Goal: Transaction & Acquisition: Purchase product/service

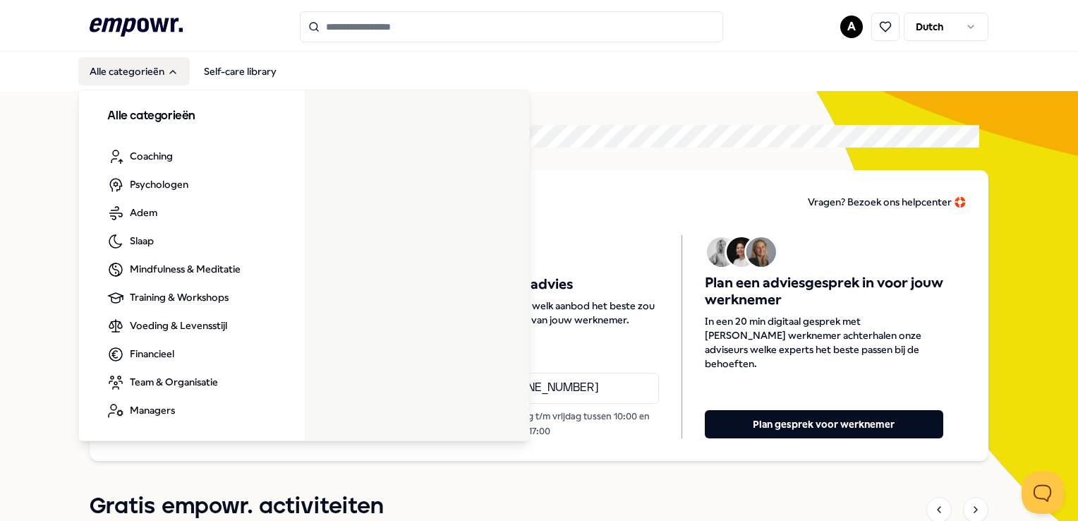
click at [142, 73] on button "Alle categorieën" at bounding box center [133, 71] width 111 height 28
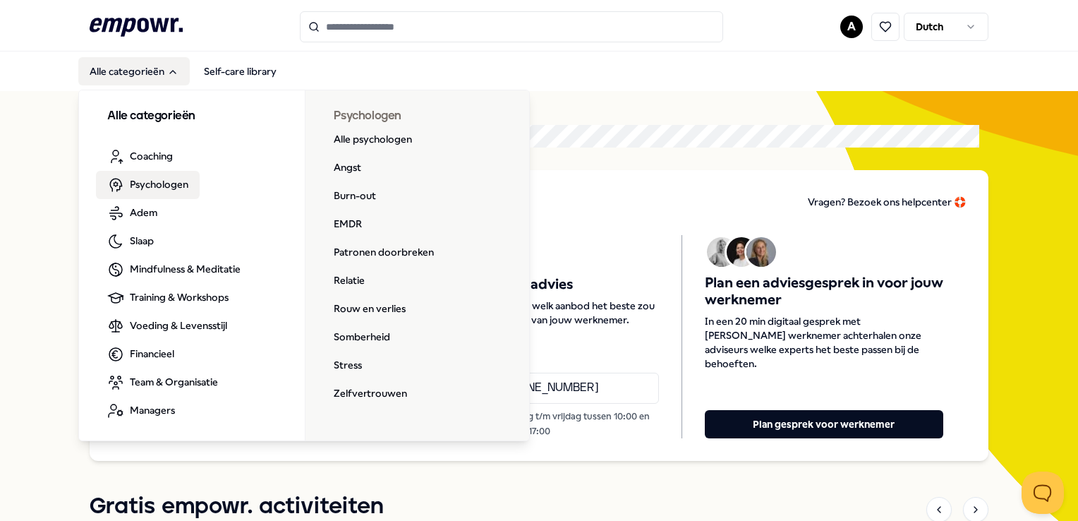
click at [151, 182] on span "Psychologen" at bounding box center [159, 184] width 59 height 16
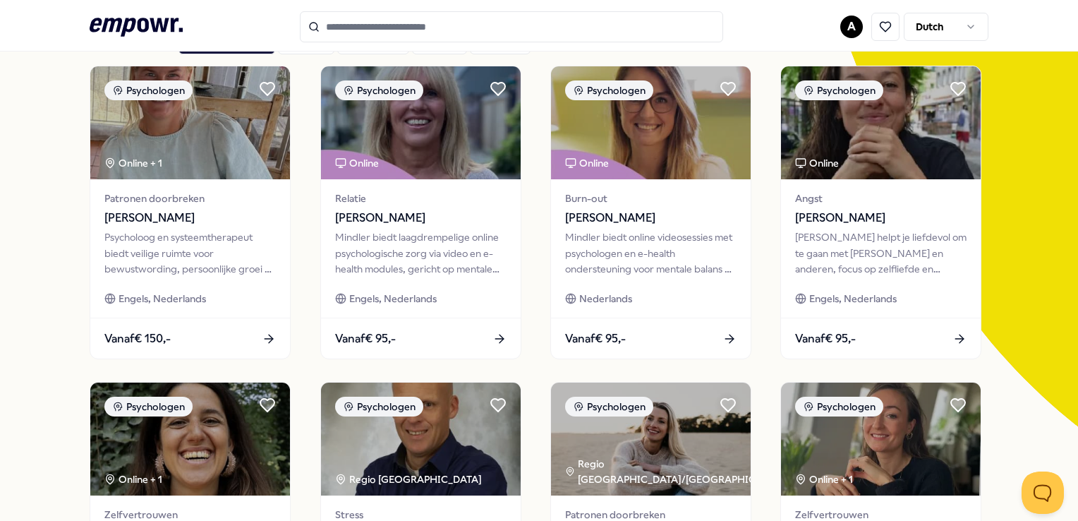
scroll to position [141, 0]
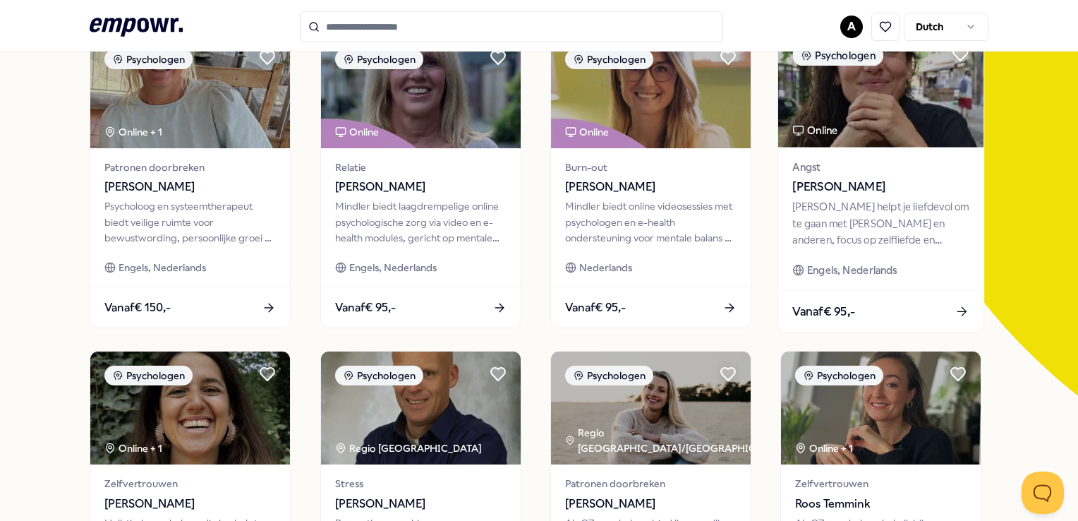
click at [852, 196] on span "[PERSON_NAME]" at bounding box center [881, 187] width 176 height 18
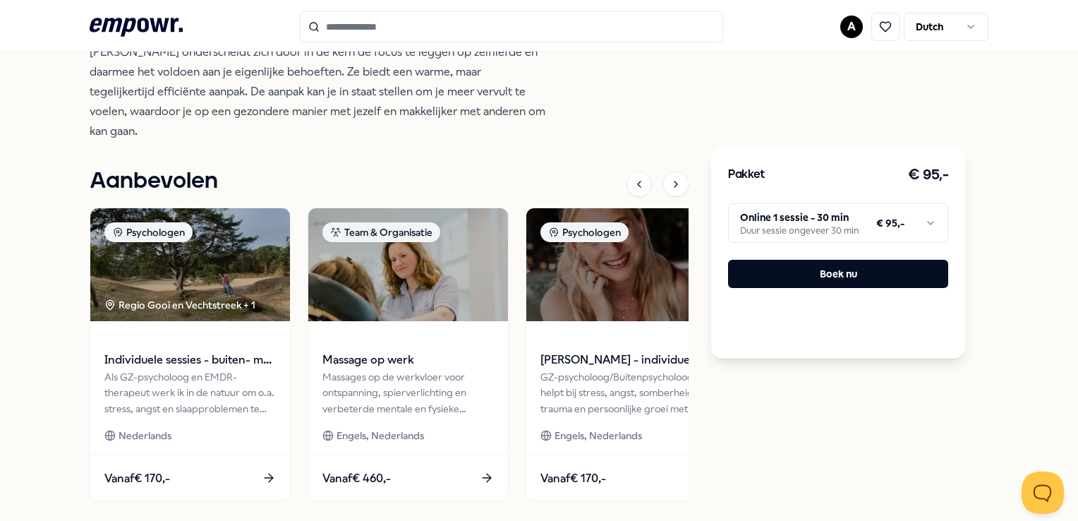
scroll to position [584, 0]
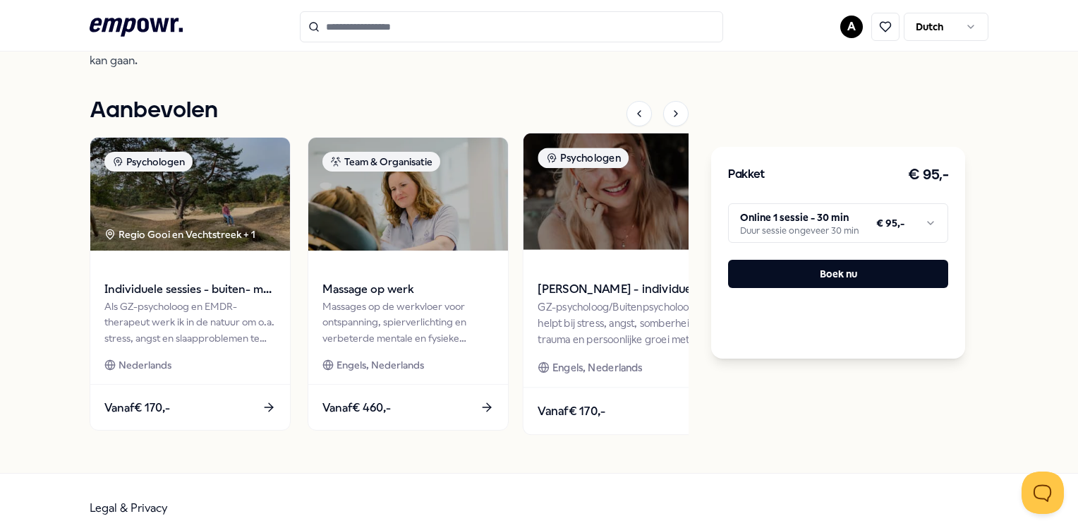
click at [610, 291] on span "[PERSON_NAME] - individuele sessies" at bounding box center [626, 289] width 176 height 18
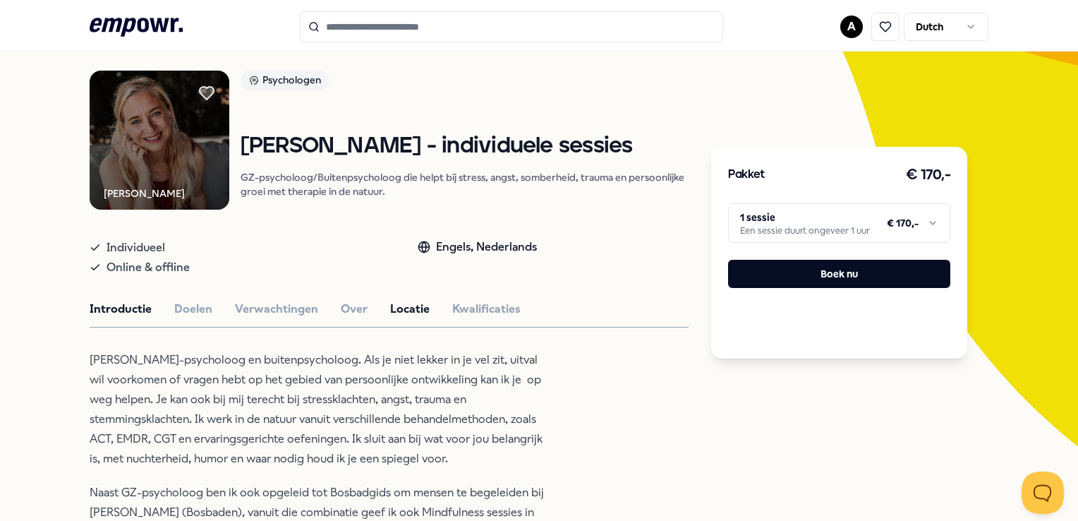
click at [394, 300] on button "Locatie" at bounding box center [409, 309] width 39 height 18
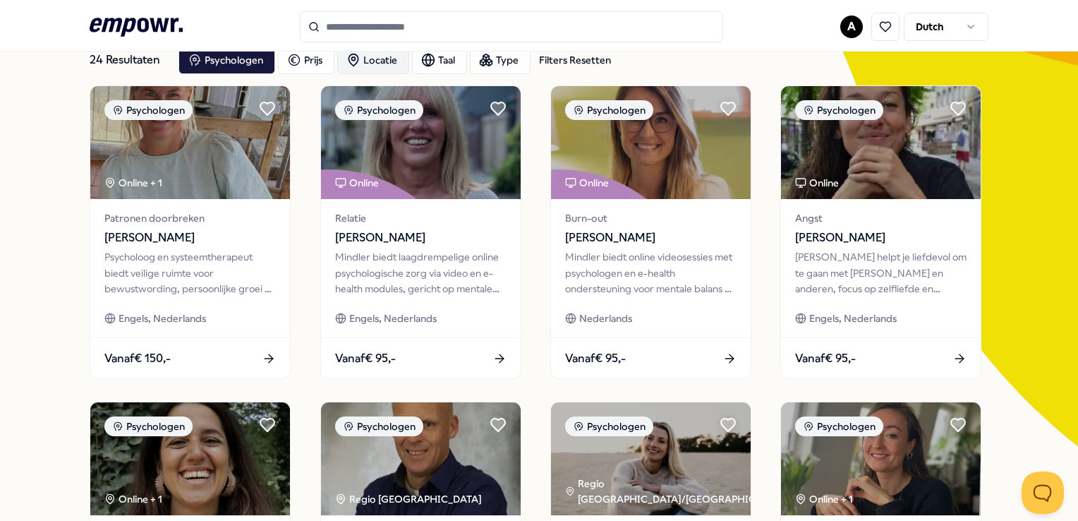
click at [371, 55] on div "Locatie" at bounding box center [373, 60] width 72 height 28
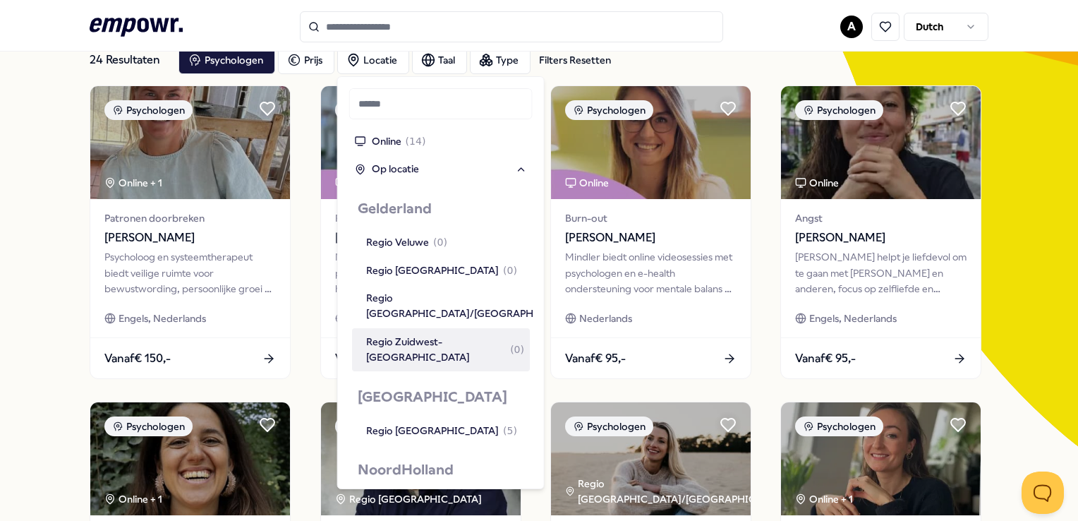
scroll to position [635, 0]
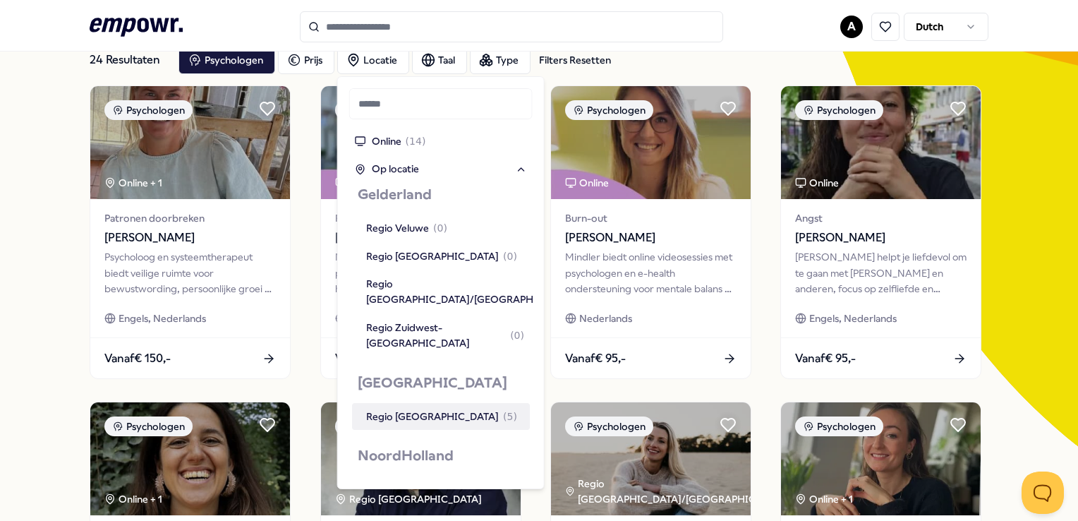
click at [432, 408] on div "Regio [GEOGRAPHIC_DATA] ( 5 )" at bounding box center [441, 416] width 151 height 16
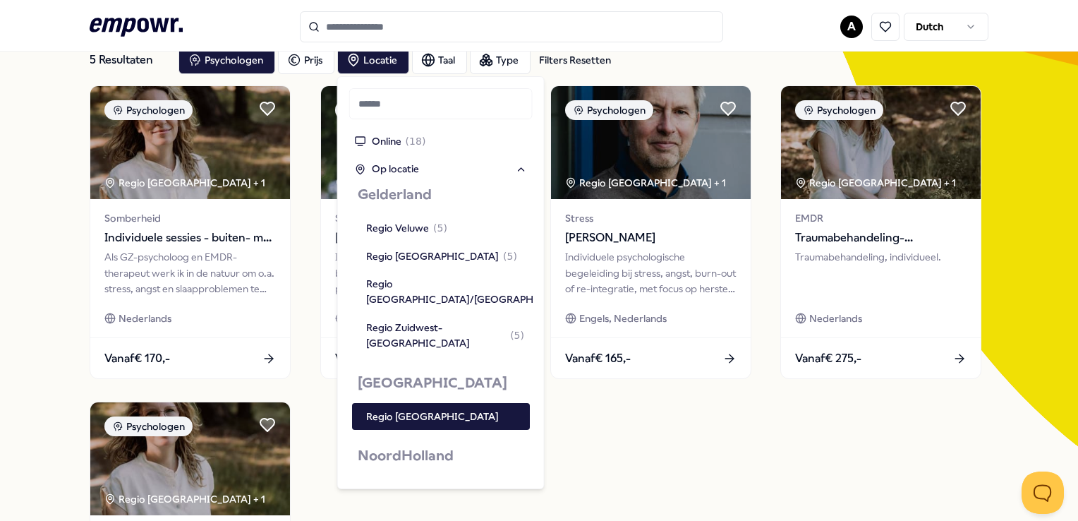
click at [39, 254] on div "5 Resultaten Filters Resetten Psychologen [PERSON_NAME] Taal Type Filters Reset…" at bounding box center [539, 393] width 1078 height 785
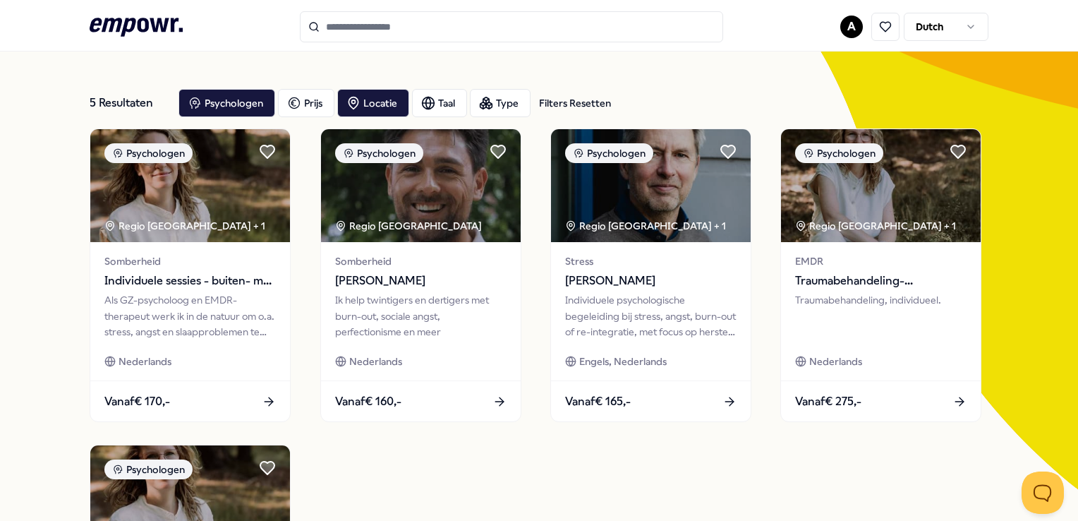
scroll to position [71, 0]
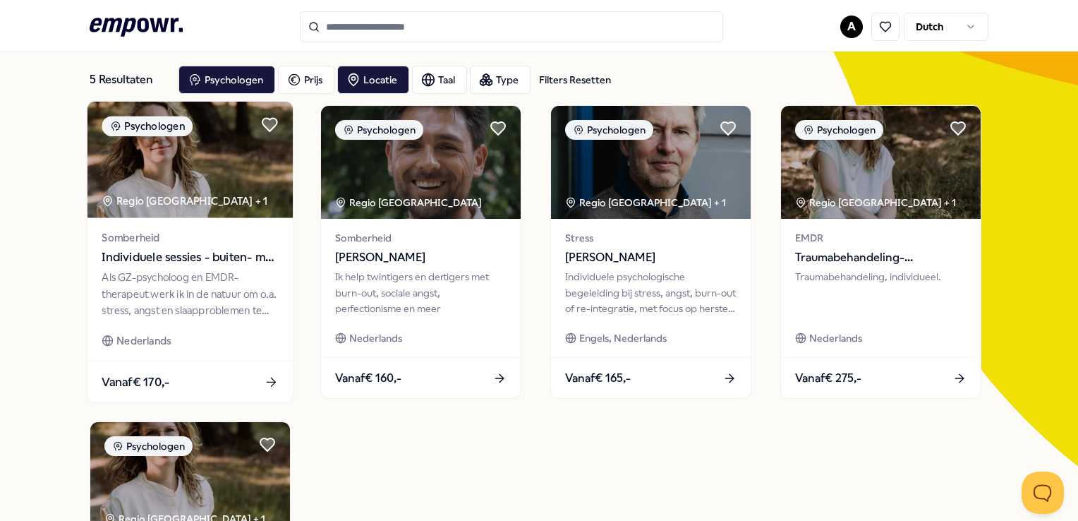
click at [176, 257] on span "Individuele sessies - buiten- met [PERSON_NAME]" at bounding box center [190, 257] width 176 height 18
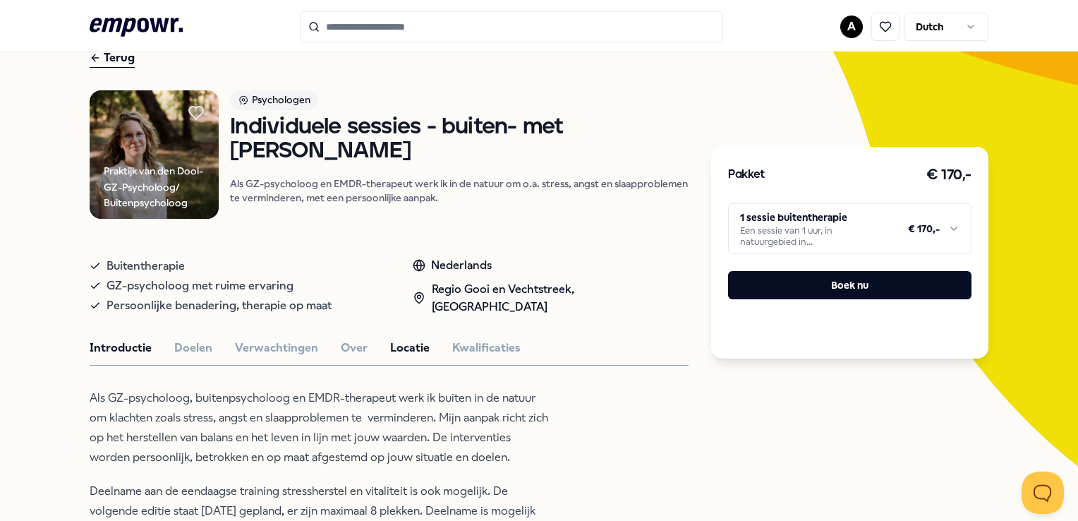
click at [400, 343] on button "Locatie" at bounding box center [409, 348] width 39 height 18
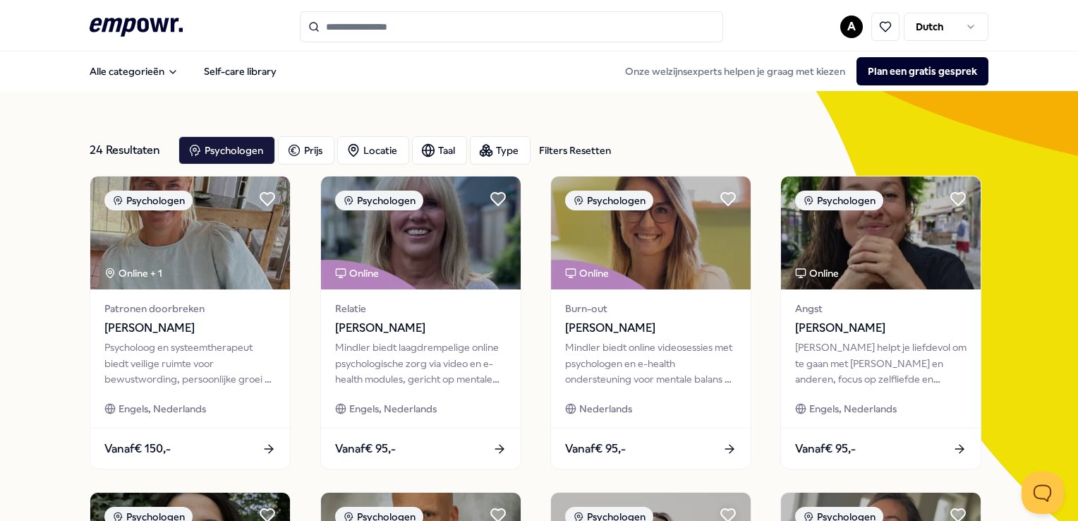
click at [370, 28] on input "Search for products, categories or subcategories" at bounding box center [511, 26] width 423 height 31
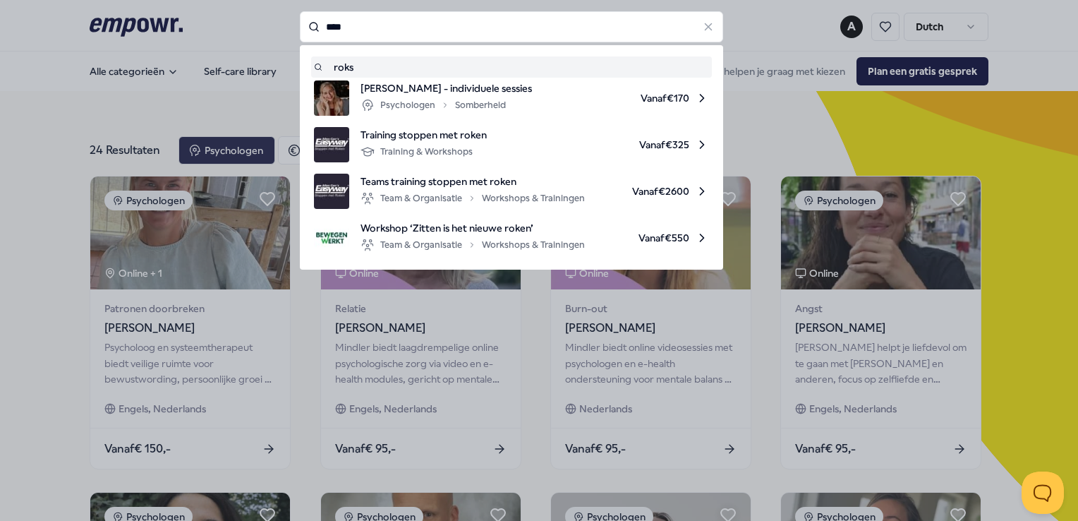
type input "****"
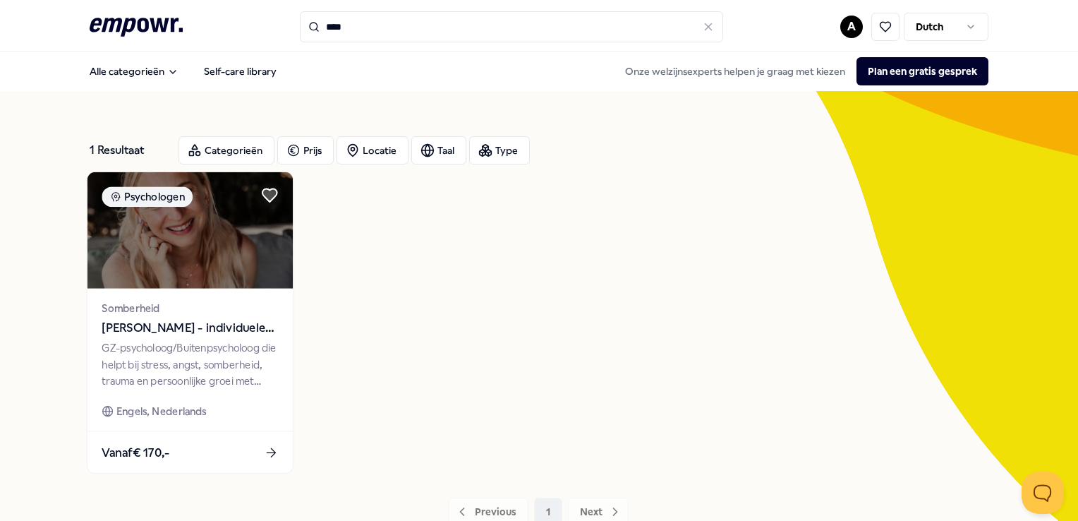
click at [224, 329] on span "[PERSON_NAME] - individuele sessies" at bounding box center [190, 328] width 176 height 18
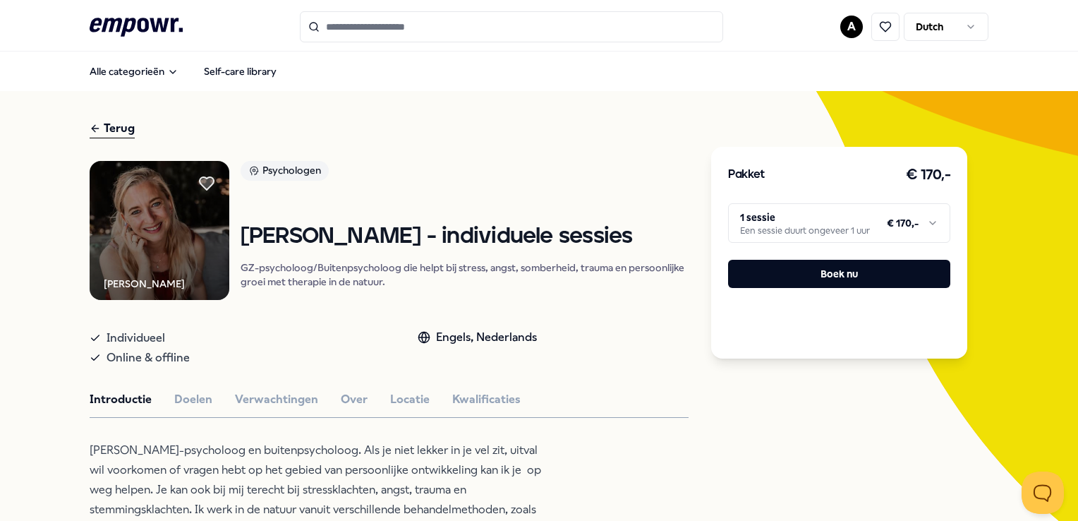
type input "****"
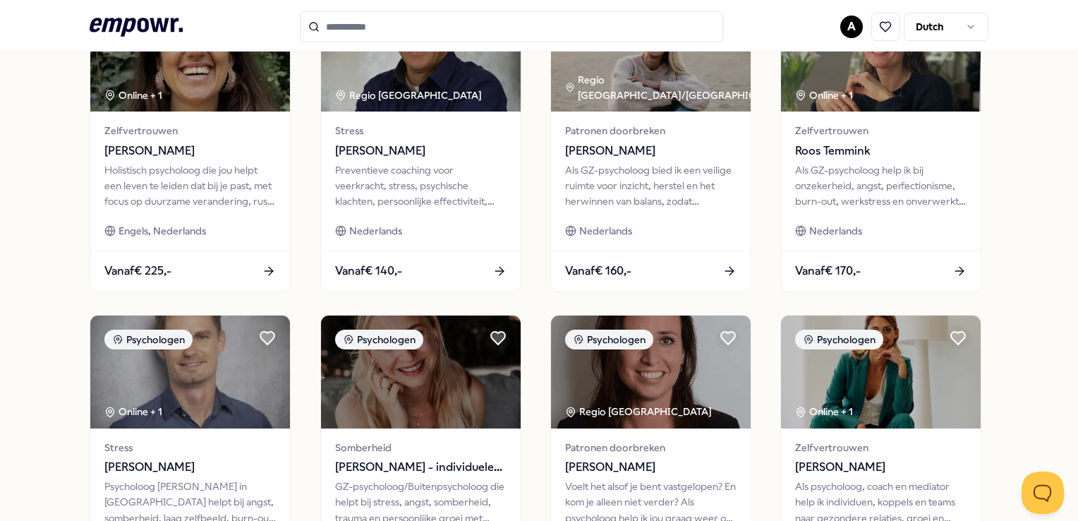
scroll to position [423, 0]
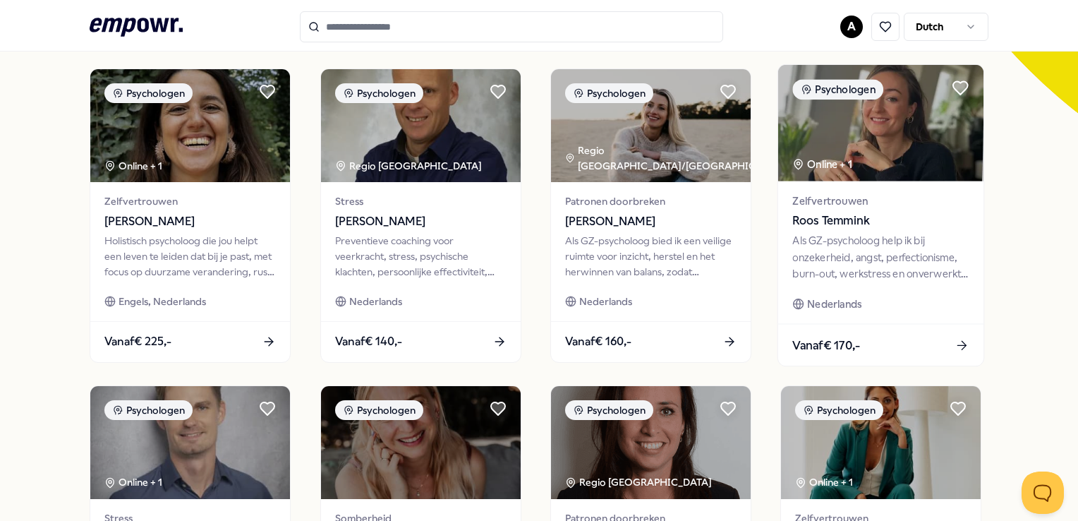
click at [840, 218] on span "Roos Temmink" at bounding box center [881, 221] width 176 height 18
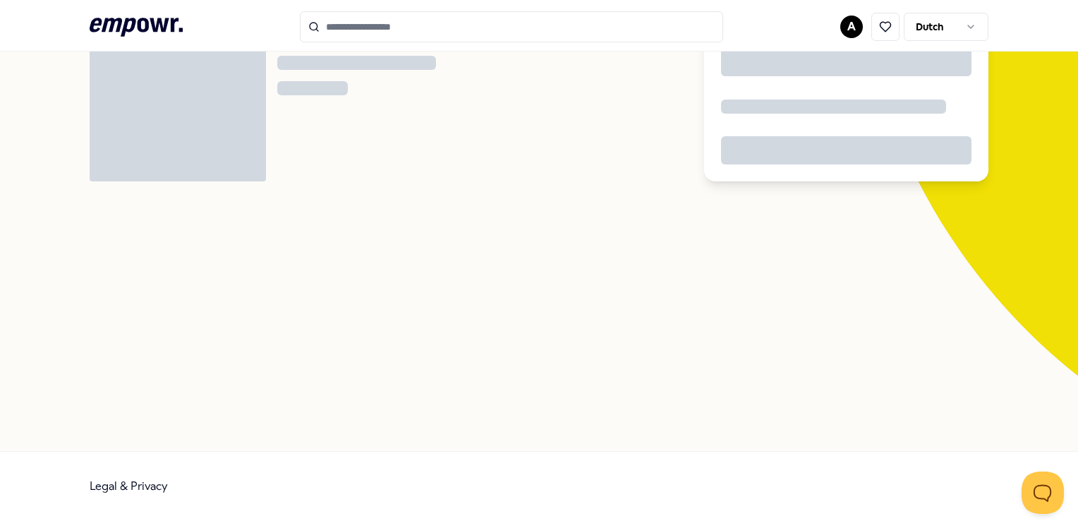
scroll to position [90, 0]
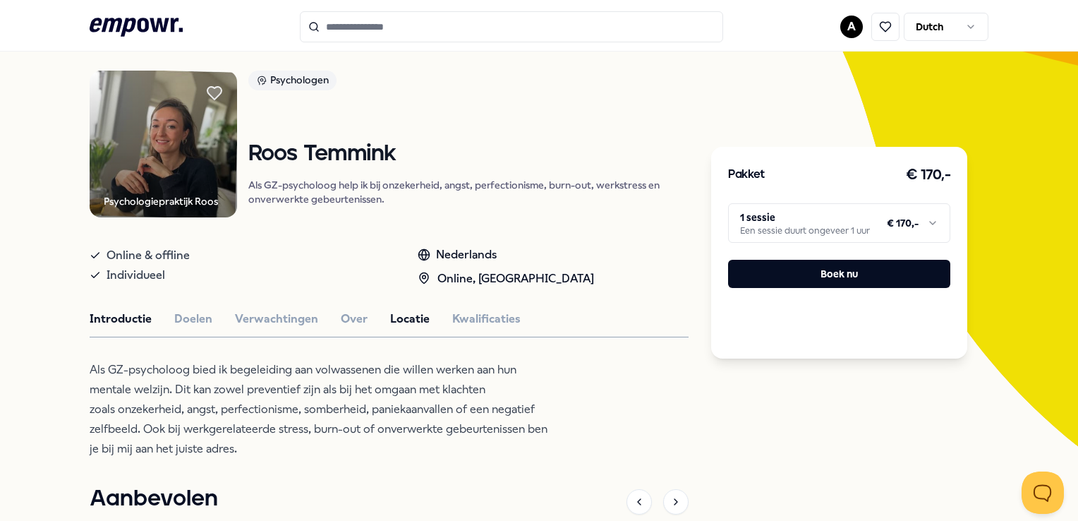
click at [415, 315] on button "Locatie" at bounding box center [409, 319] width 39 height 18
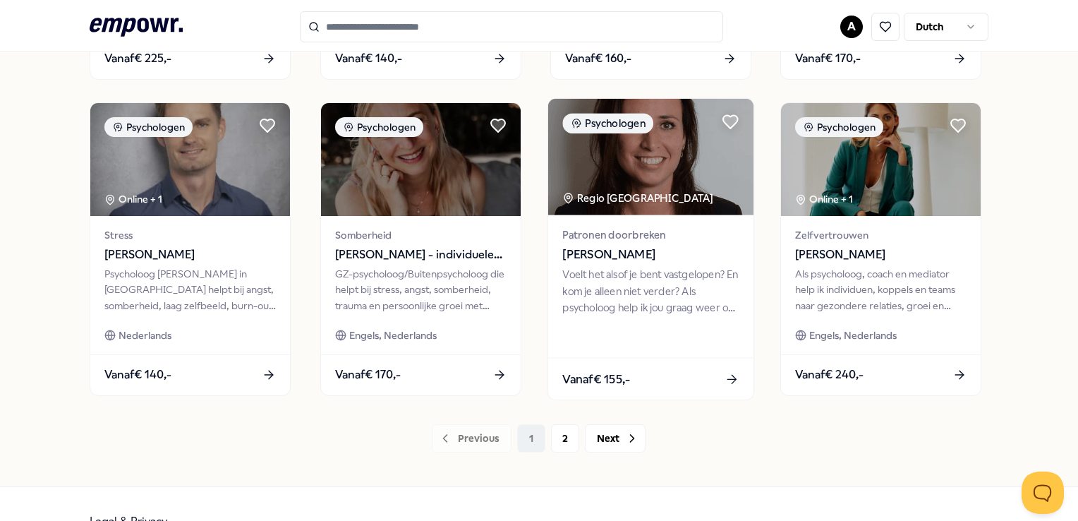
scroll to position [725, 0]
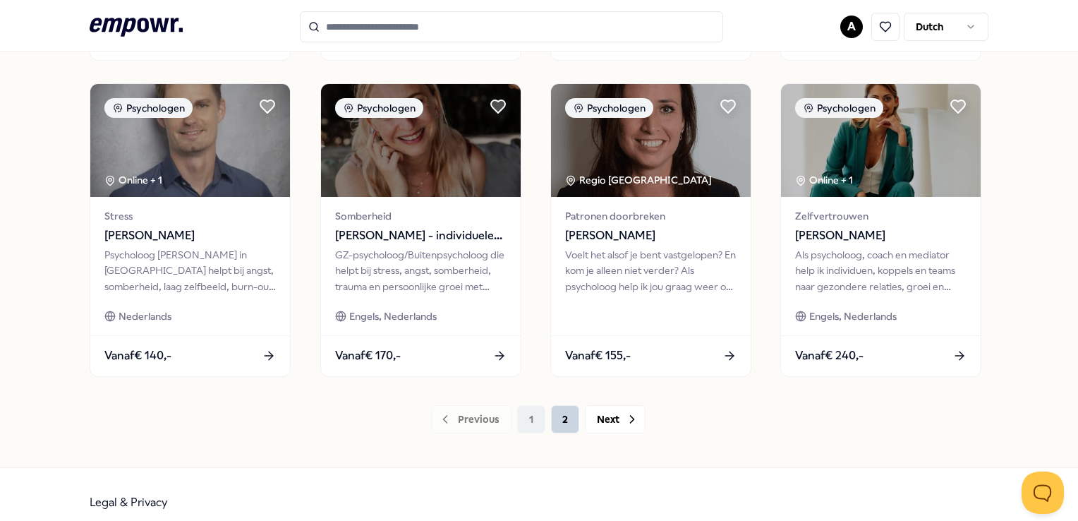
click at [559, 417] on button "2" at bounding box center [565, 419] width 28 height 28
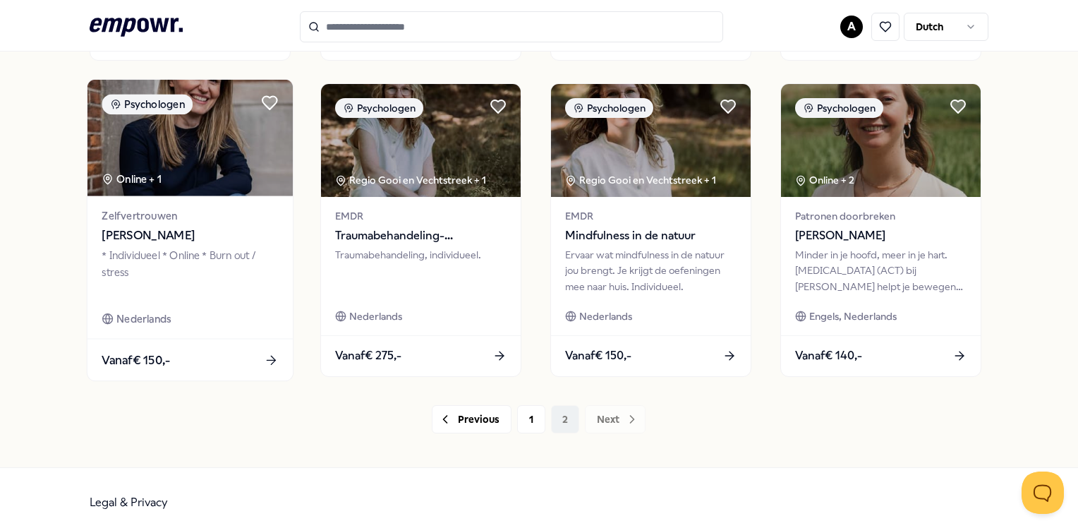
click at [169, 233] on span "[PERSON_NAME]" at bounding box center [190, 235] width 176 height 18
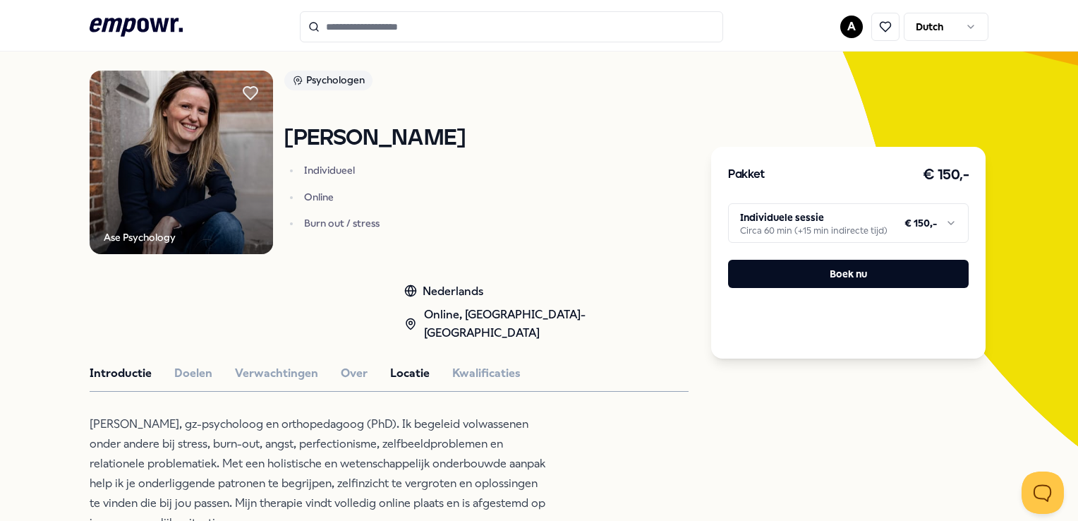
click at [408, 364] on button "Locatie" at bounding box center [409, 373] width 39 height 18
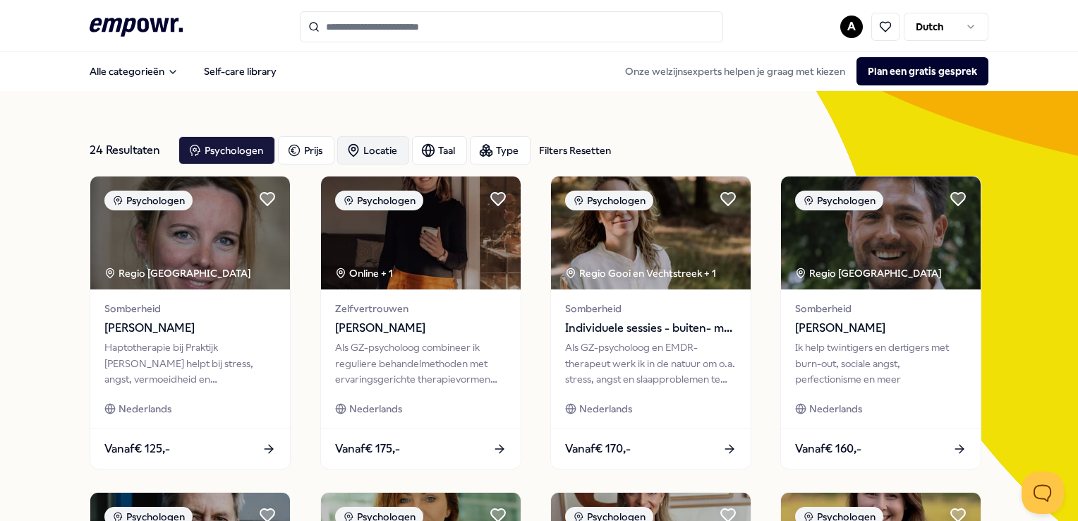
click at [384, 146] on div "Locatie" at bounding box center [373, 150] width 72 height 28
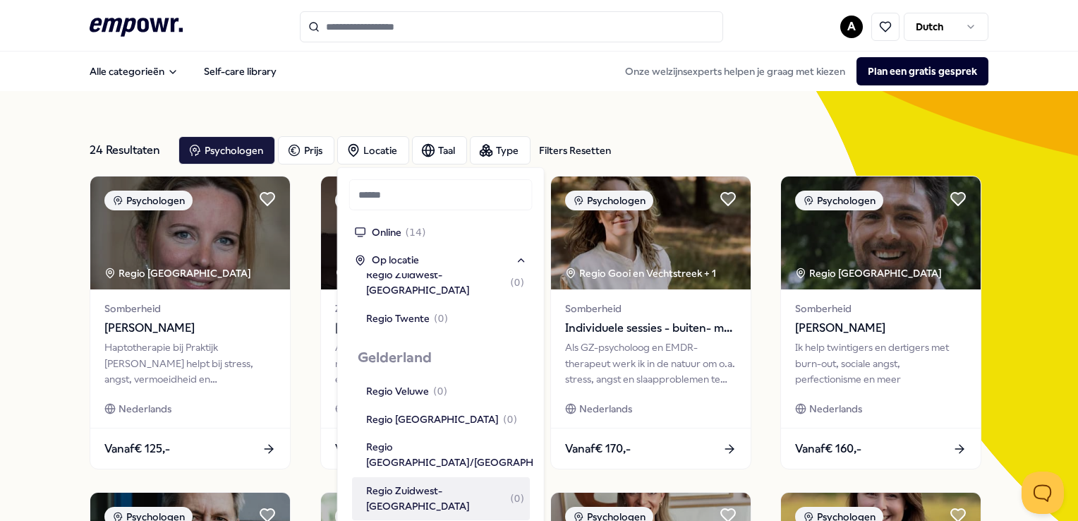
scroll to position [564, 0]
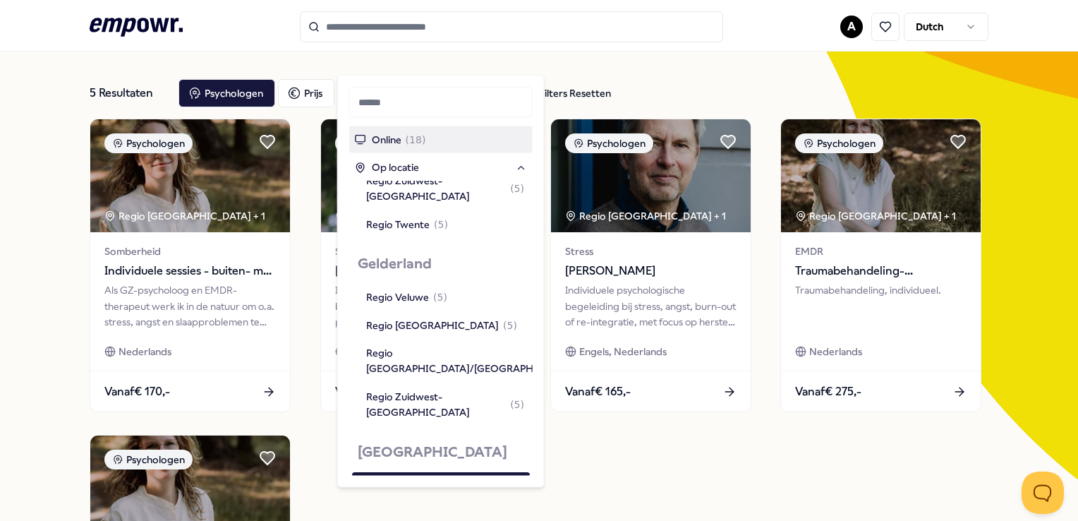
scroll to position [141, 0]
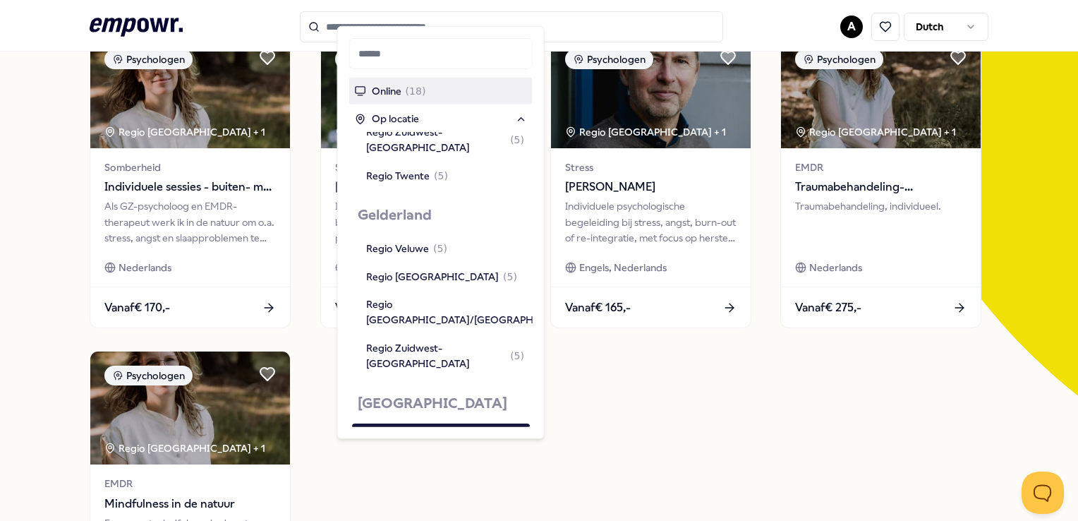
click at [663, 410] on div "Psychologen Regio [GEOGRAPHIC_DATA] + 1 Somberheid Individuele sessies - buiten…" at bounding box center [539, 340] width 898 height 610
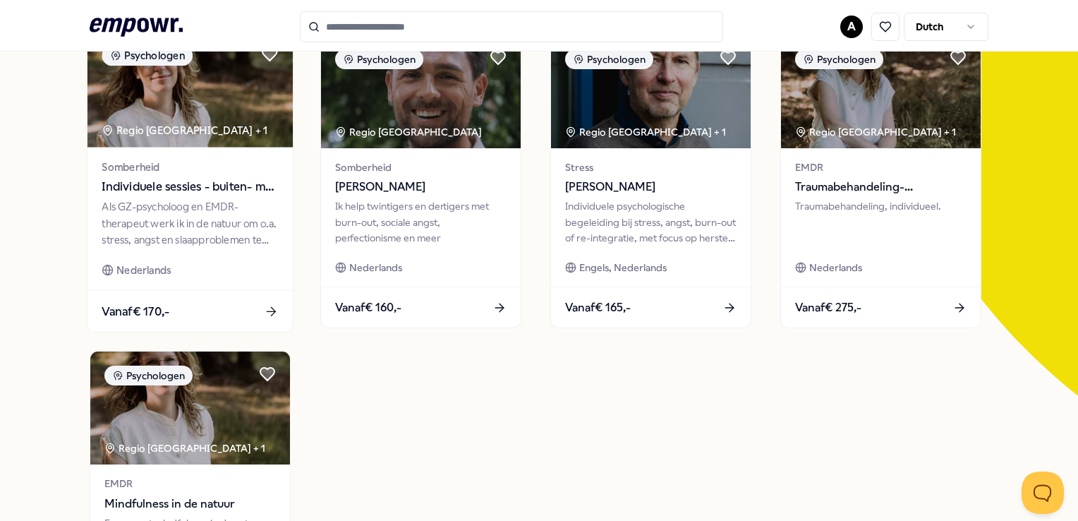
click at [173, 185] on span "Individuele sessies - buiten- met [PERSON_NAME]" at bounding box center [190, 187] width 176 height 18
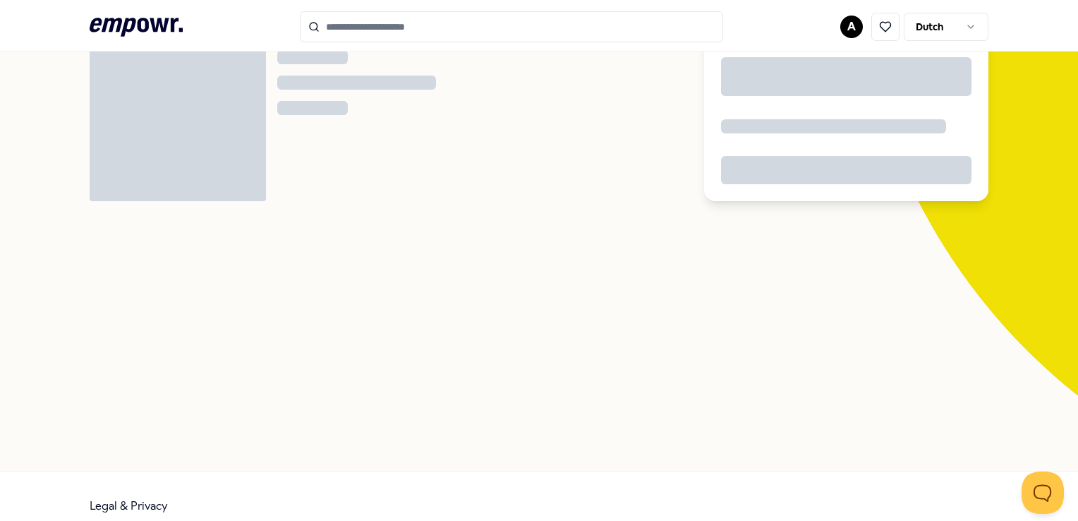
scroll to position [90, 0]
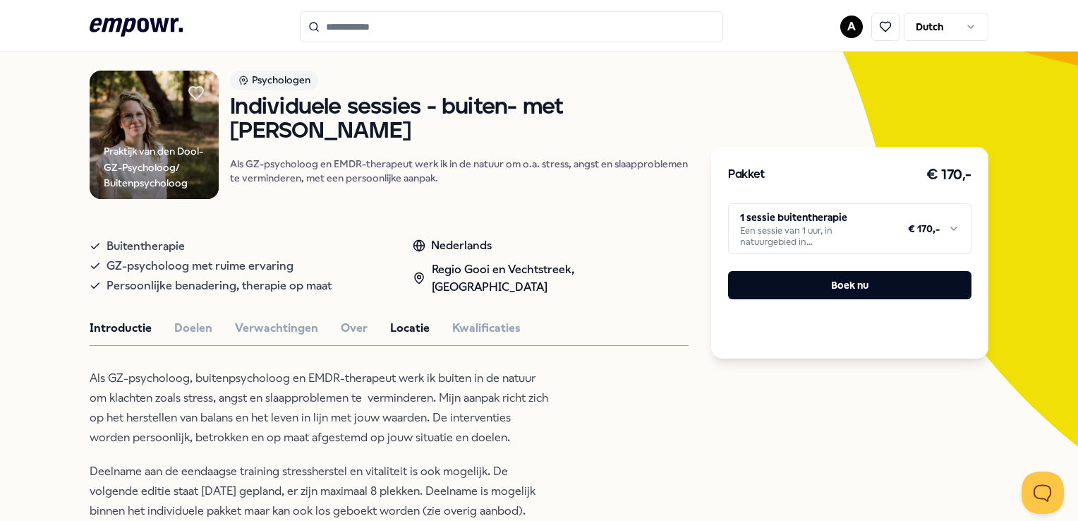
click at [404, 326] on button "Locatie" at bounding box center [409, 328] width 39 height 18
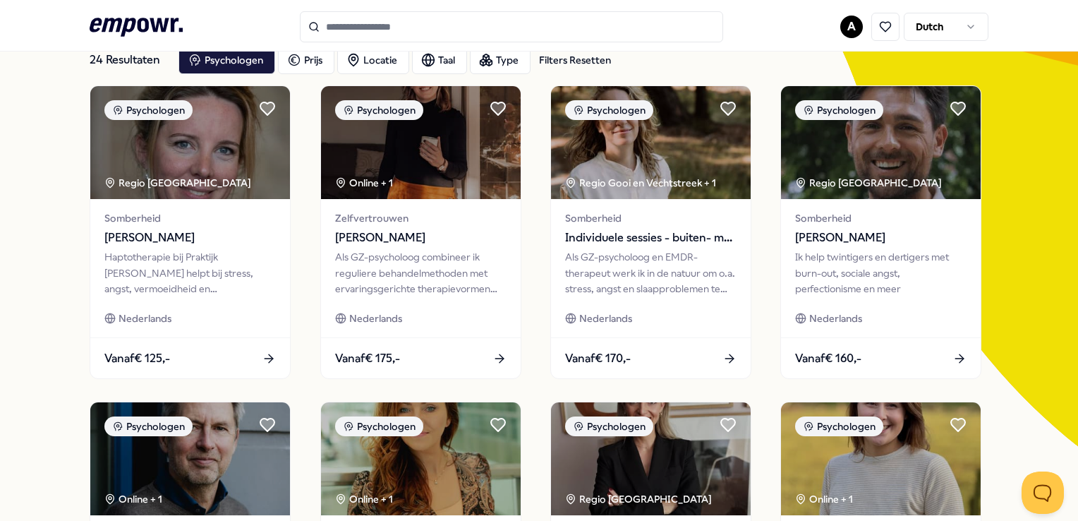
click at [461, 25] on input "Search for products, categories or subcategories" at bounding box center [511, 26] width 423 height 31
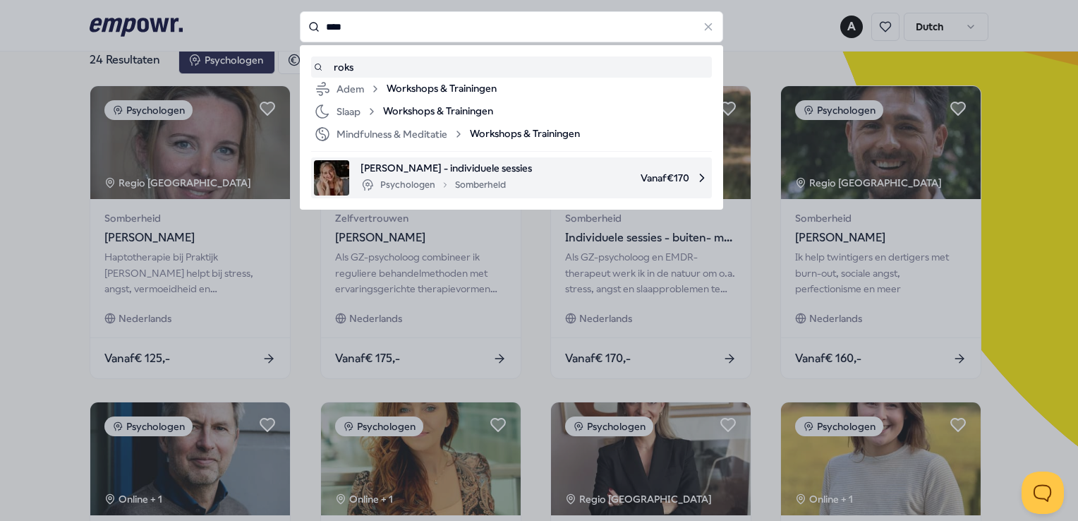
click at [457, 169] on span "[PERSON_NAME] - individuele sessies" at bounding box center [445, 168] width 171 height 16
type input "****"
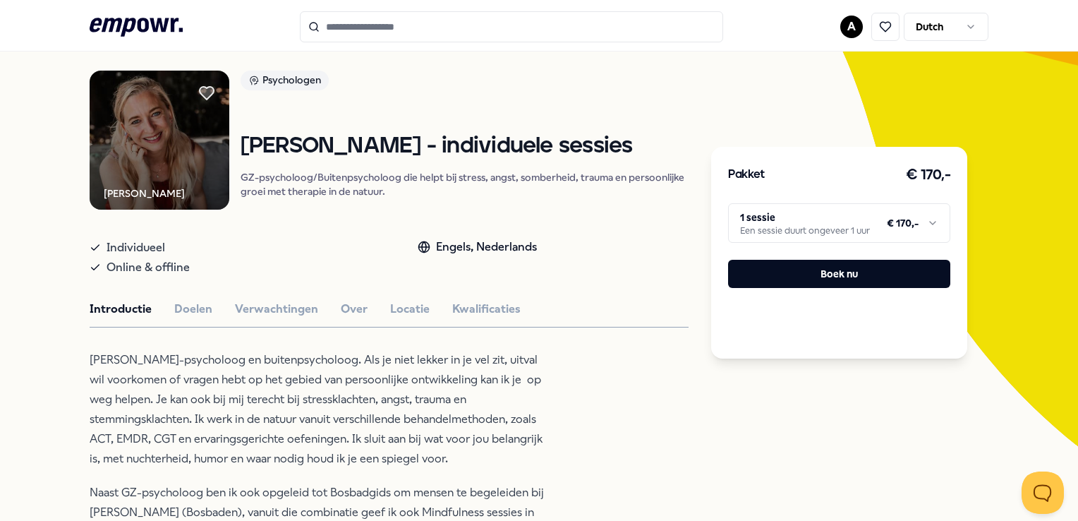
click at [926, 221] on html ".empowr-logo_svg__cls-1{fill:#03032f} A Dutch Alle categorieën Self-care librar…" at bounding box center [539, 260] width 1078 height 521
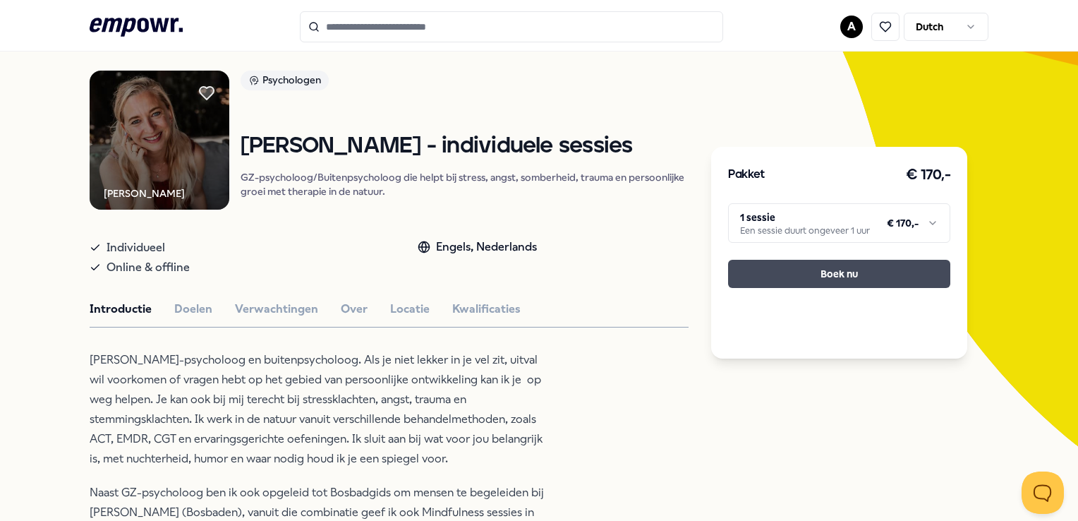
click at [821, 272] on button "Boek nu" at bounding box center [839, 274] width 222 height 28
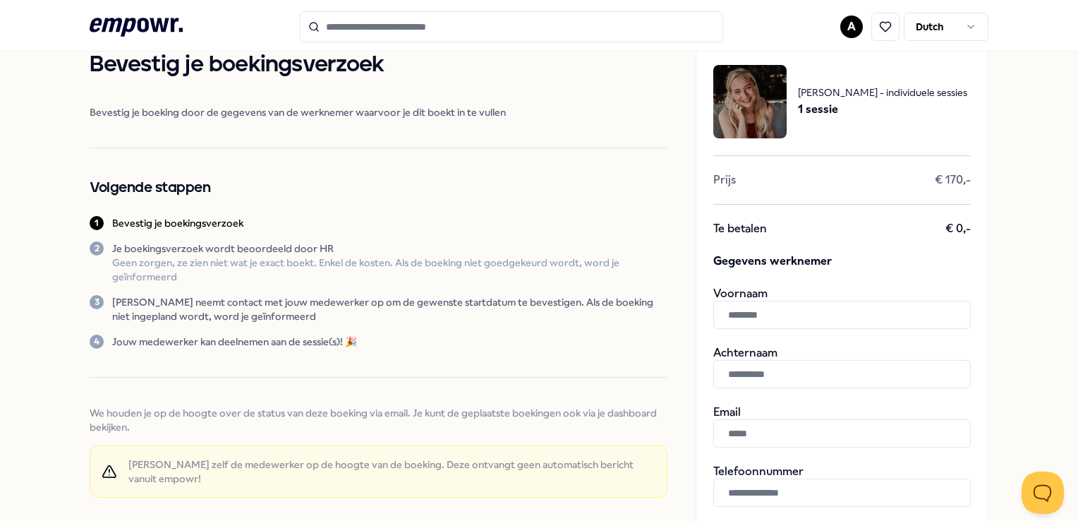
scroll to position [90, 0]
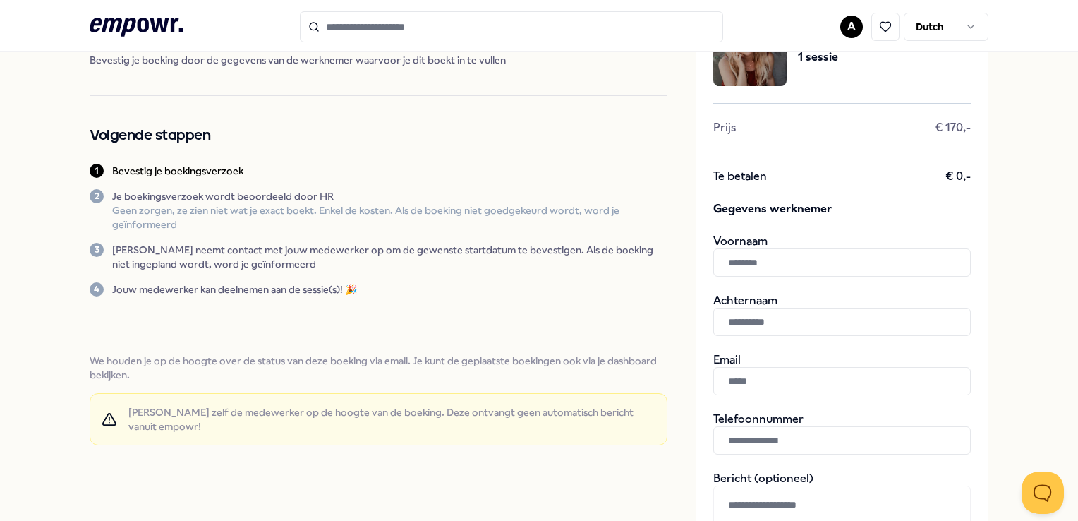
click at [755, 258] on input "text" at bounding box center [841, 262] width 257 height 28
type input "******"
paste input "**********"
type input "**********"
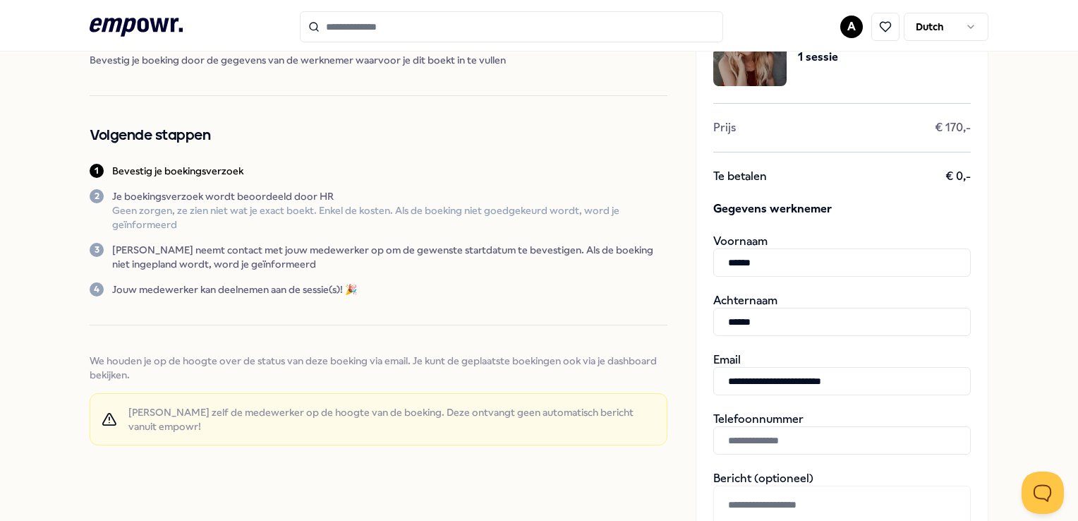
click at [760, 437] on input "text" at bounding box center [841, 440] width 257 height 28
paste input "**********"
click at [729, 438] on input "**********" at bounding box center [841, 440] width 257 height 28
type input "**********"
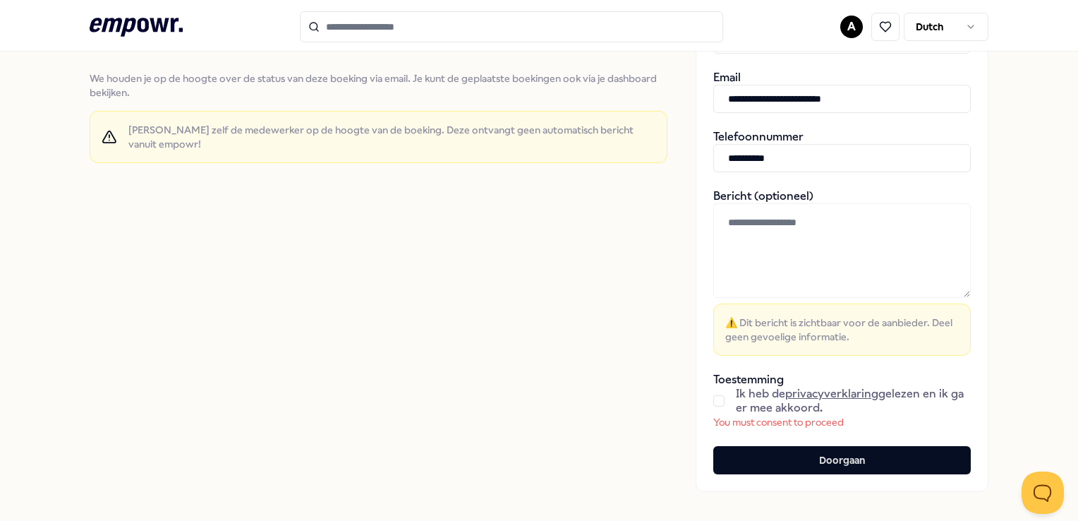
scroll to position [443, 0]
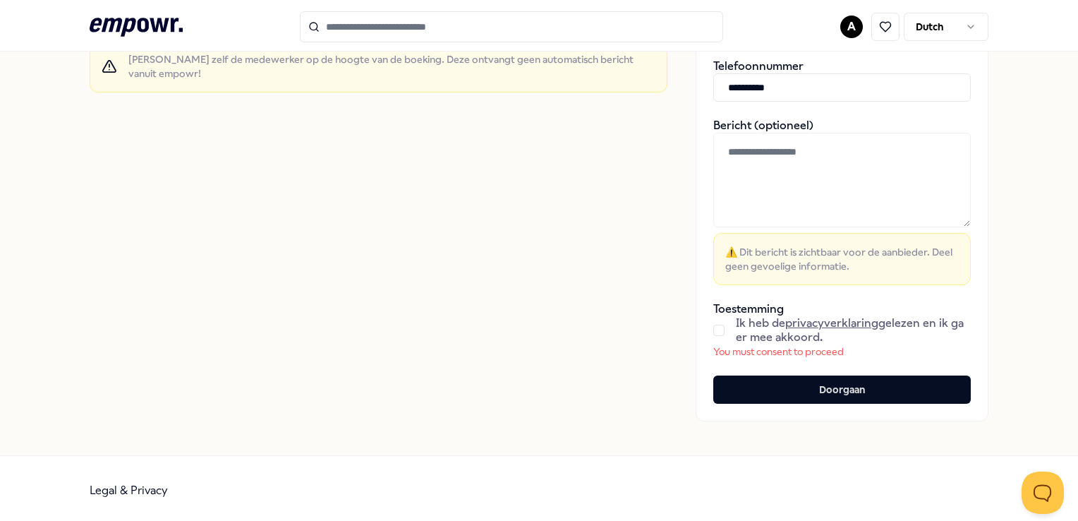
click at [713, 329] on button "button" at bounding box center [718, 329] width 11 height 11
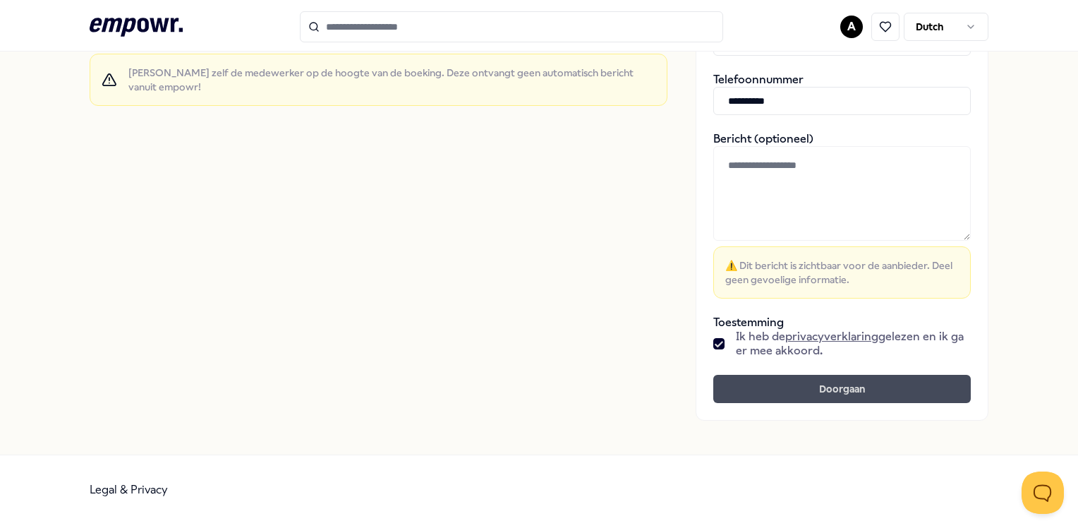
scroll to position [432, 0]
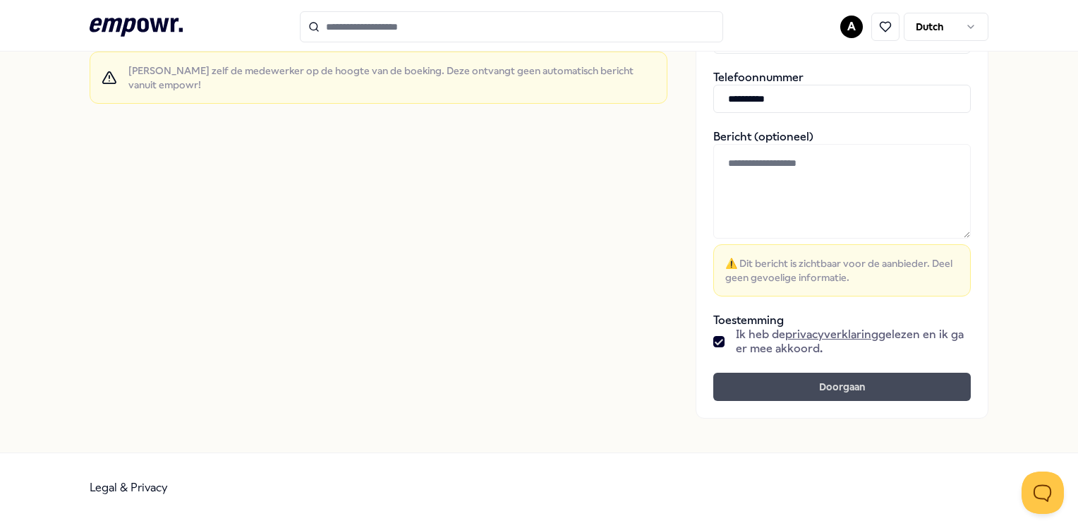
click at [847, 383] on button "Doorgaan" at bounding box center [841, 386] width 257 height 28
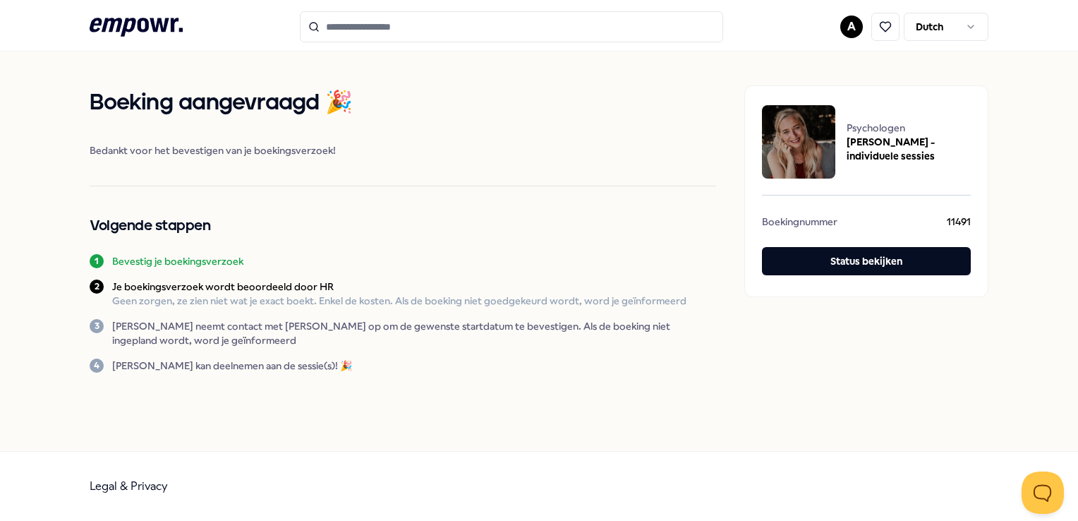
drag, startPoint x: 111, startPoint y: 25, endPoint x: 125, endPoint y: 25, distance: 13.4
click at [112, 25] on icon at bounding box center [136, 27] width 93 height 18
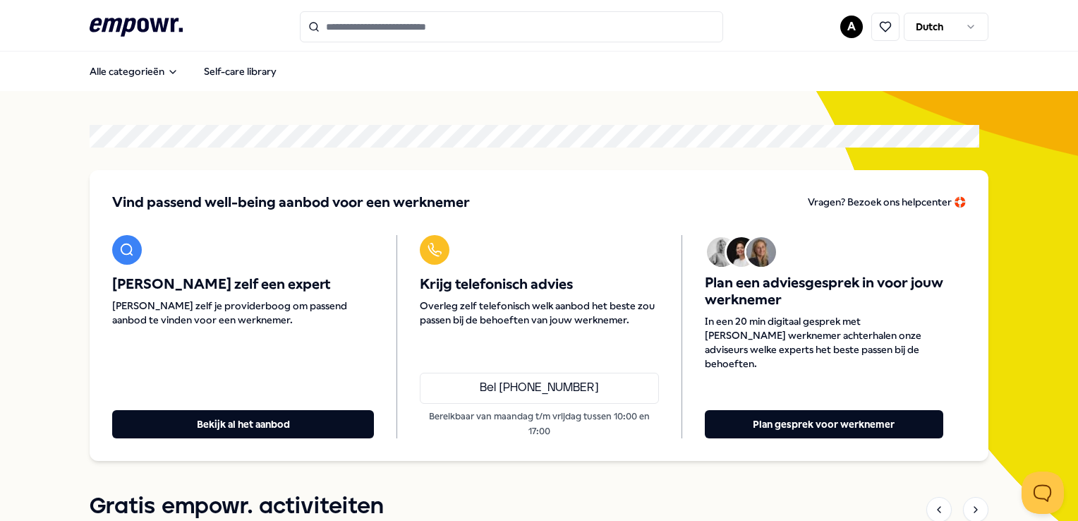
click at [361, 22] on input "Search for products, categories or subcategories" at bounding box center [511, 26] width 423 height 31
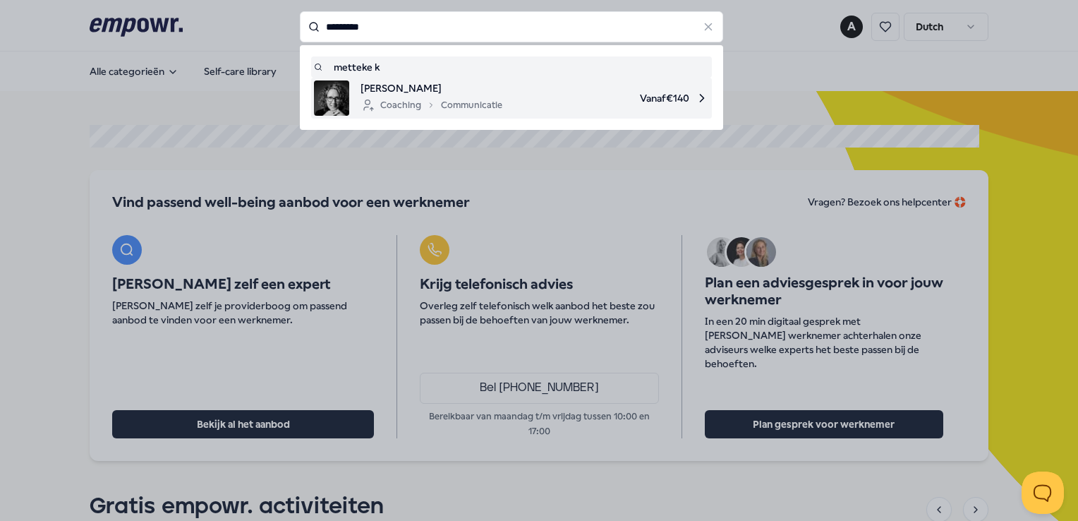
click at [456, 103] on div "Coaching Communicatie" at bounding box center [431, 105] width 142 height 17
type input "*********"
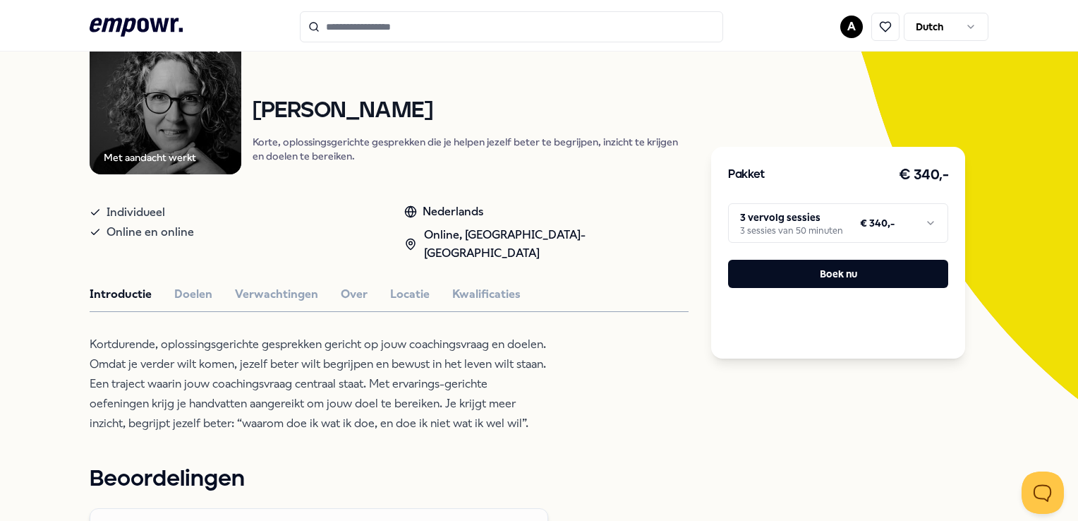
scroll to position [141, 0]
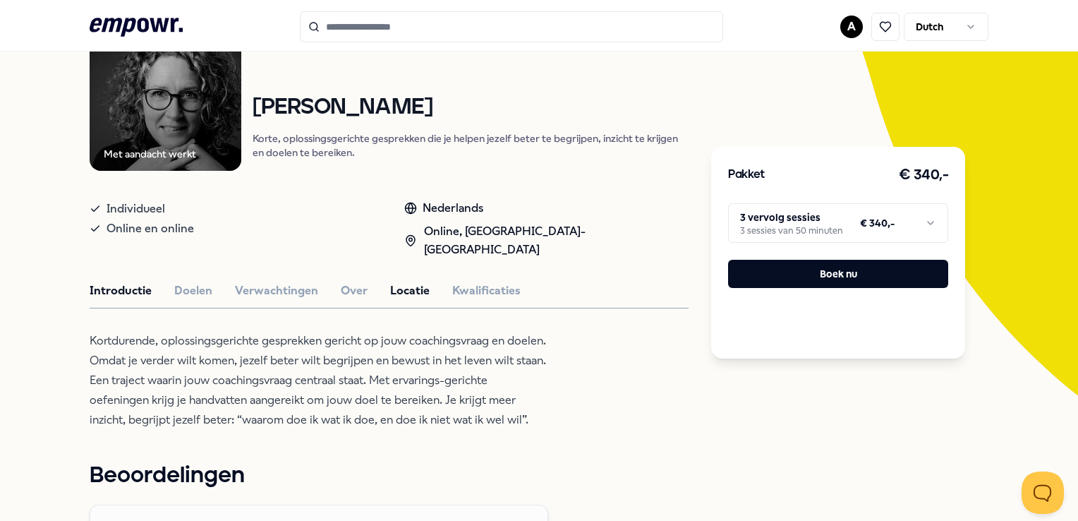
click at [414, 281] on button "Locatie" at bounding box center [409, 290] width 39 height 18
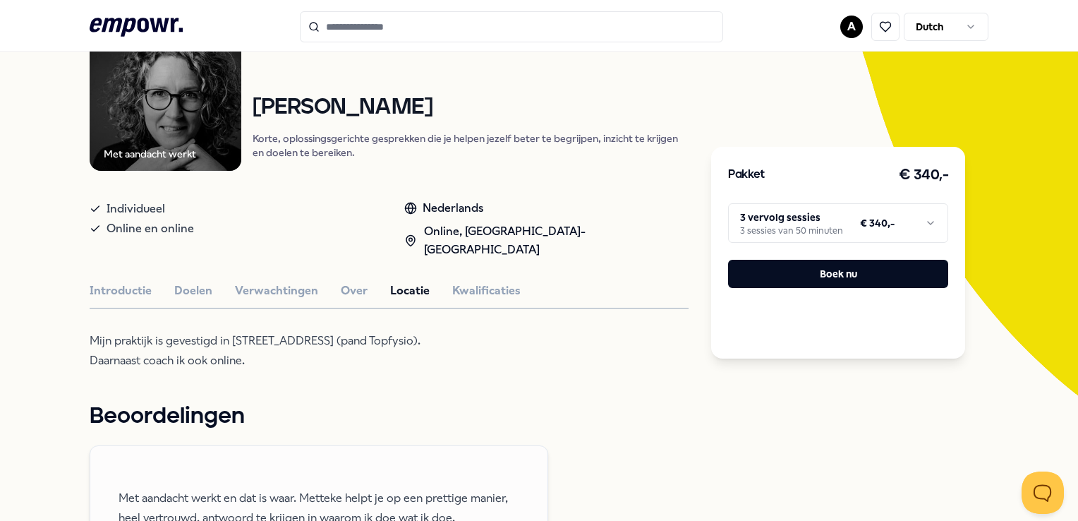
click at [272, 347] on p "Mijn praktijk is gevestigd in [STREET_ADDRESS] (pand Topfysio). Daarnaast coach…" at bounding box center [319, 350] width 458 height 39
click at [923, 224] on html ".empowr-logo_svg__cls-1{fill:#03032f} A Dutch Alle categorieën Self-care librar…" at bounding box center [539, 260] width 1078 height 521
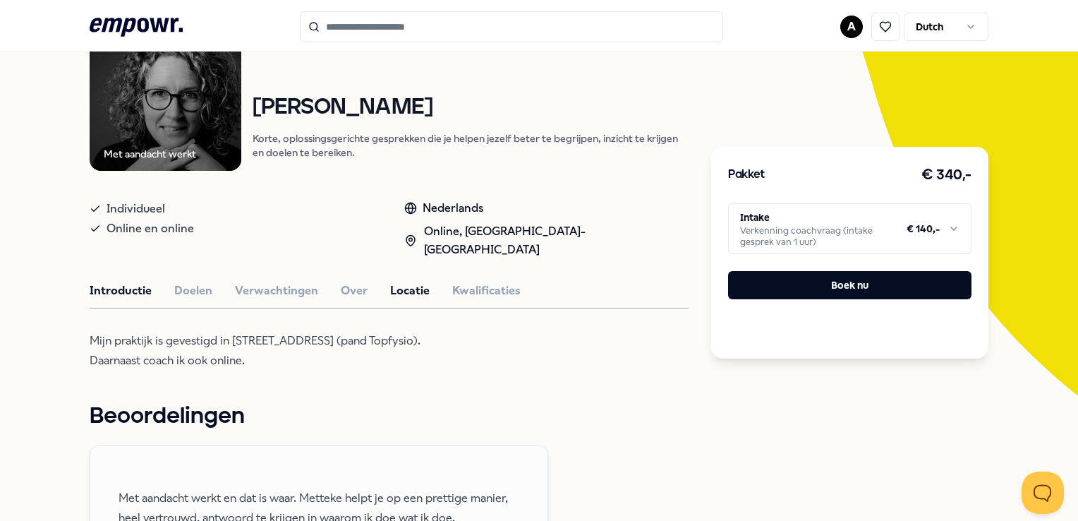
click at [112, 281] on button "Introductie" at bounding box center [121, 290] width 62 height 18
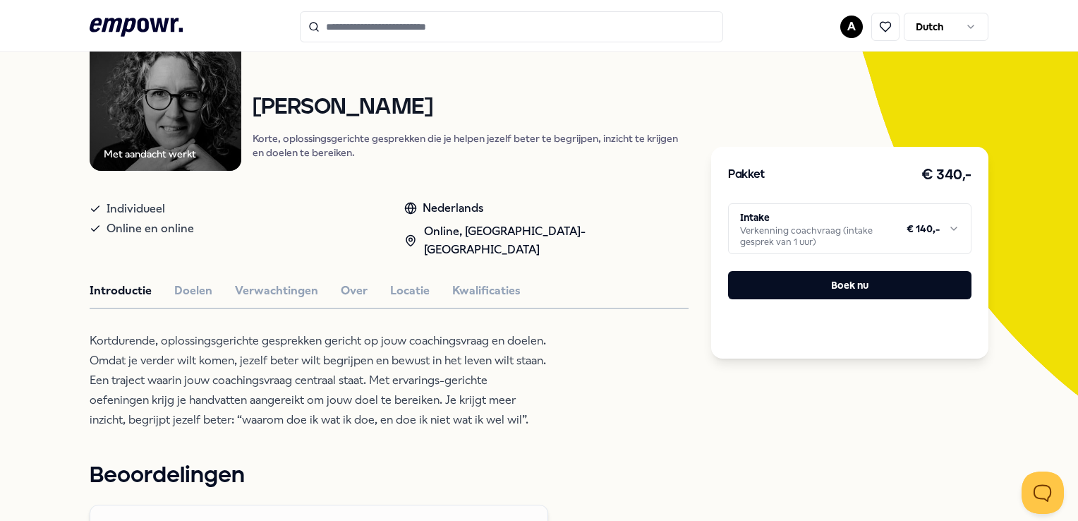
click at [372, 29] on input "Search for products, categories or subcategories" at bounding box center [511, 26] width 423 height 31
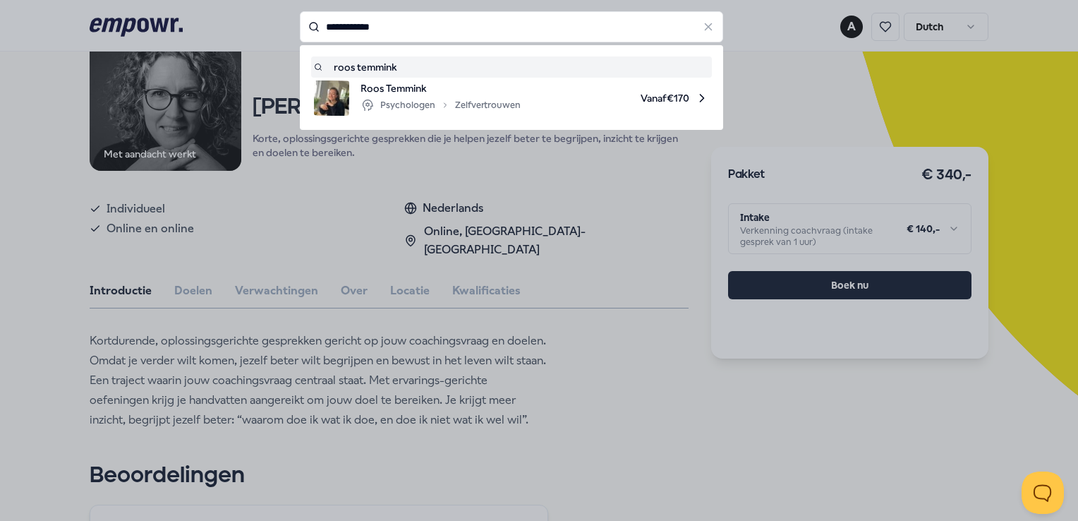
type input "**********"
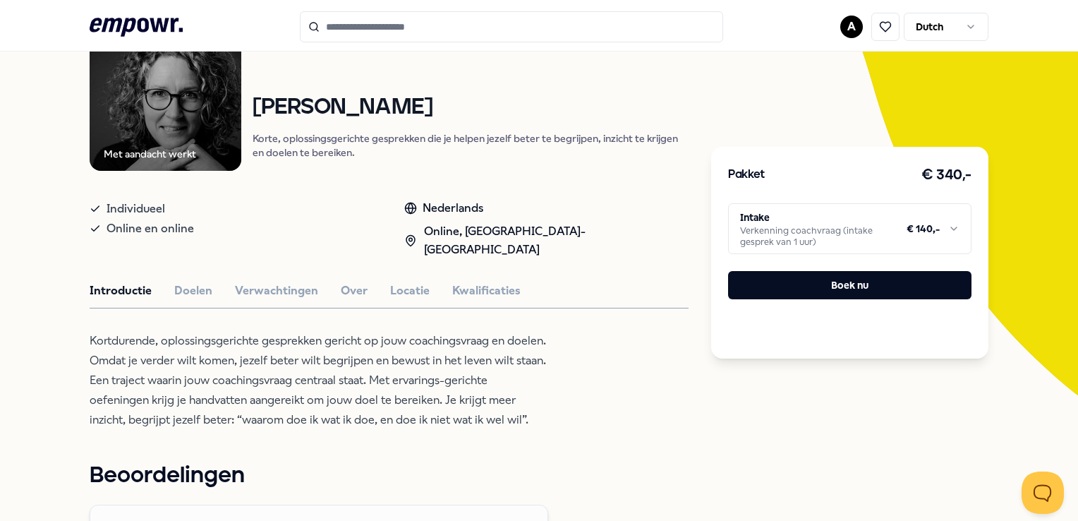
type input "**********"
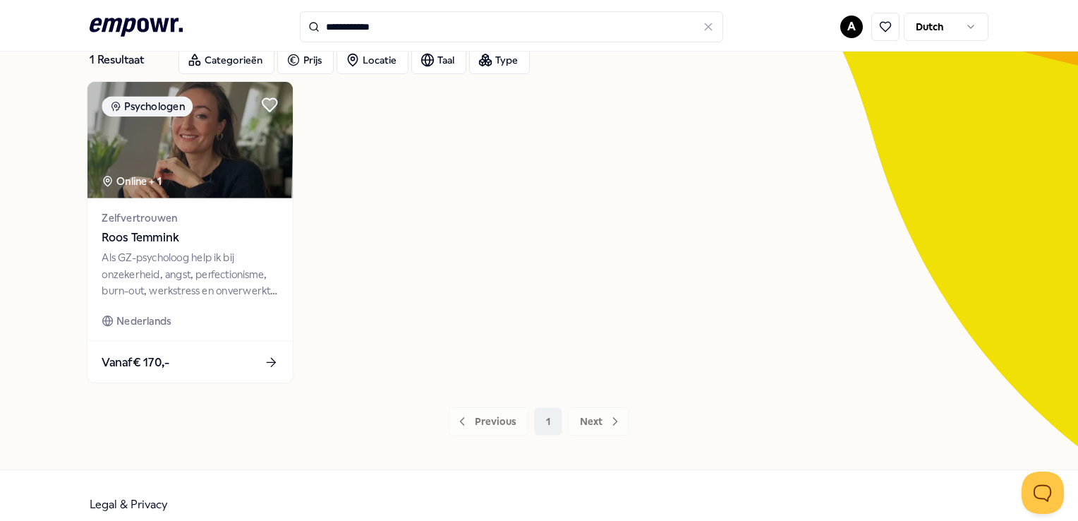
click at [178, 142] on img at bounding box center [189, 140] width 205 height 116
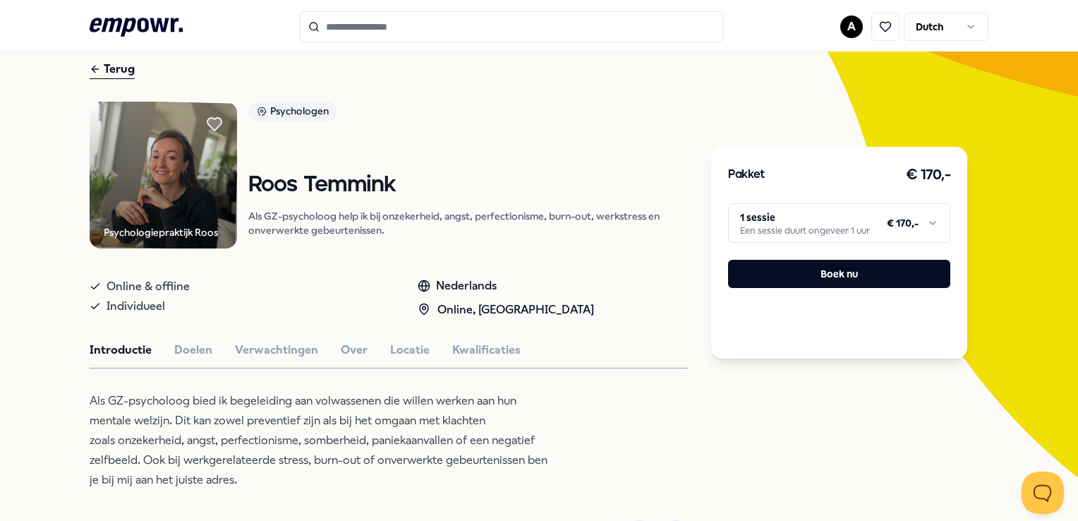
scroll to position [90, 0]
